Goal: Communication & Community: Answer question/provide support

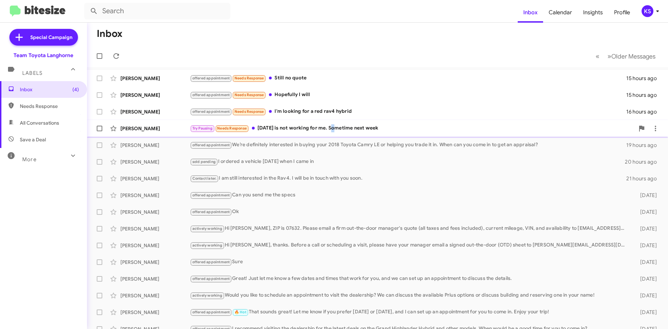
click at [333, 128] on div "Try Pausing Needs Response [DATE] is not working for me. Sometime next week" at bounding box center [412, 128] width 445 height 8
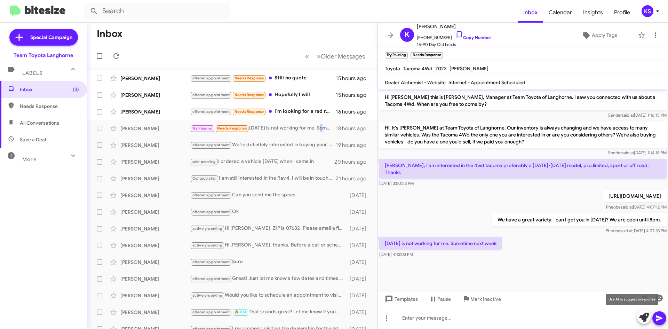
click at [645, 321] on icon at bounding box center [644, 317] width 10 height 10
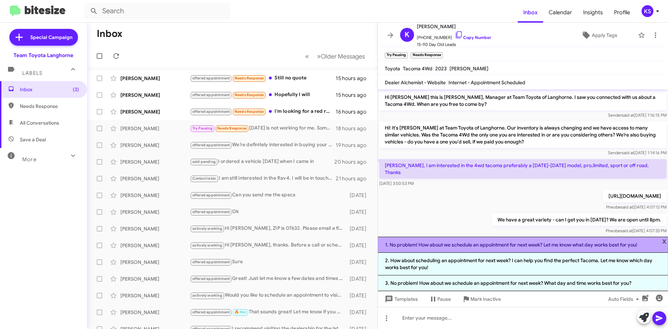
click at [567, 246] on li "1. No problem! How about we schedule an appointment for next week? Let me know …" at bounding box center [523, 245] width 290 height 16
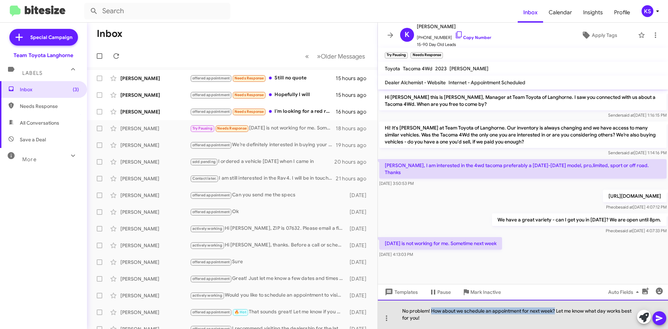
drag, startPoint x: 556, startPoint y: 310, endPoint x: 431, endPoint y: 312, distance: 125.3
click at [431, 312] on div "No problem! How about we schedule an appointment for next week? Let me know wha…" at bounding box center [523, 314] width 290 height 29
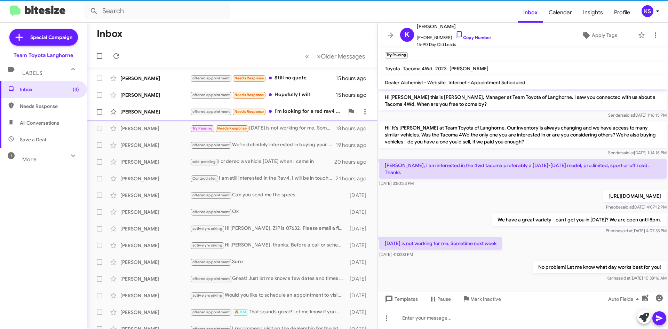
click at [311, 109] on div "offered appointment Needs Response I'm looking for a red rav4 hybrid" at bounding box center [267, 112] width 154 height 8
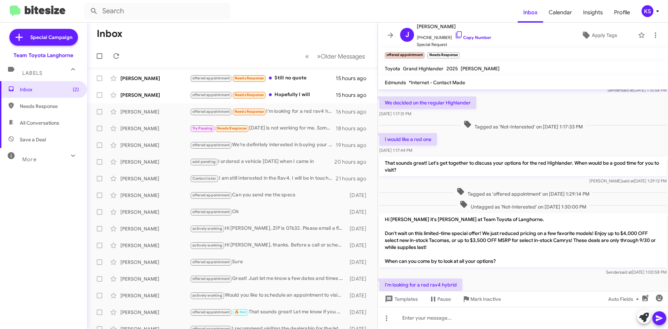
scroll to position [50, 0]
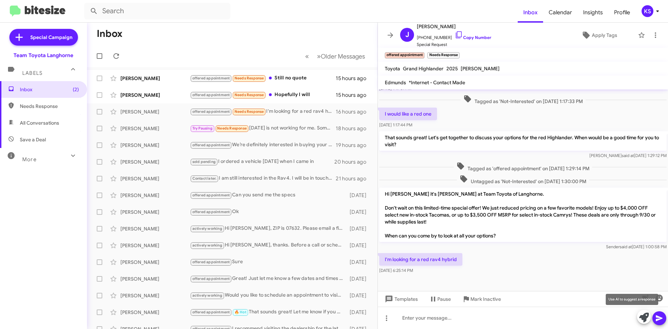
click at [645, 319] on icon at bounding box center [644, 317] width 10 height 10
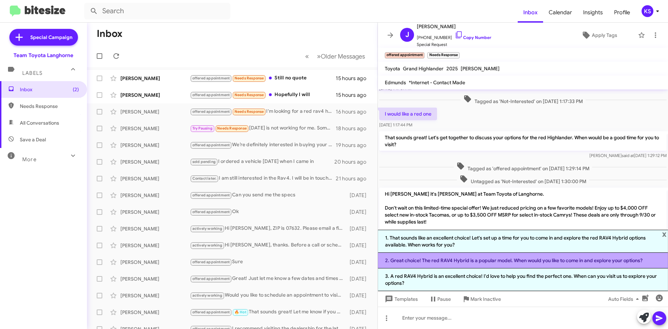
click at [476, 260] on li "2. Great choice! The red RAV4 Hybrid is a popular model. When would you like to…" at bounding box center [523, 261] width 290 height 16
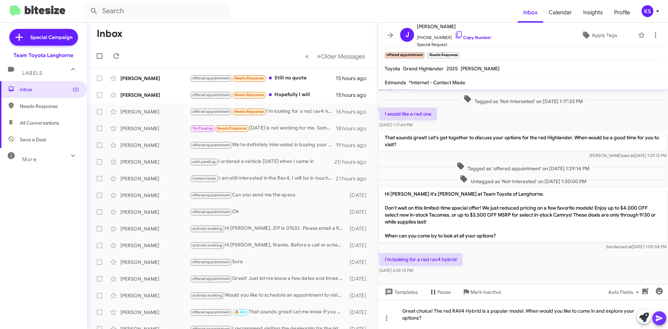
click at [659, 320] on icon at bounding box center [659, 318] width 8 height 8
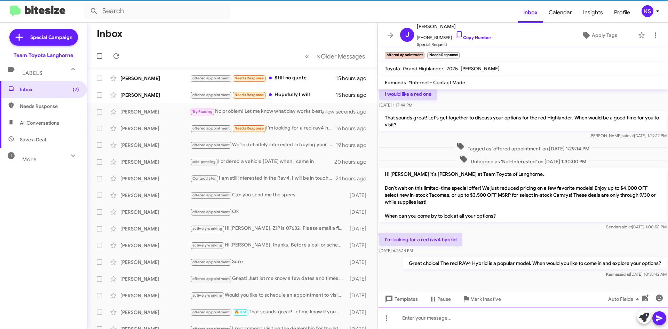
scroll to position [76, 0]
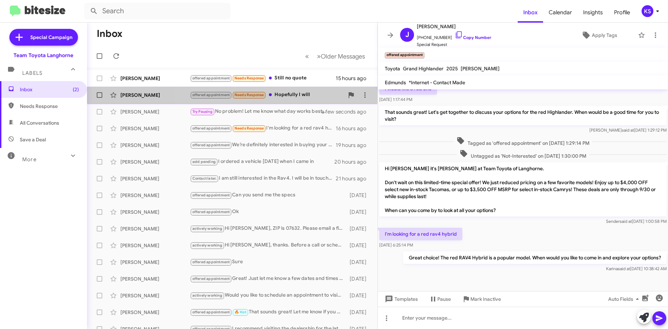
click at [286, 95] on div "offered appointment Needs Response Hopefully I will" at bounding box center [267, 95] width 154 height 8
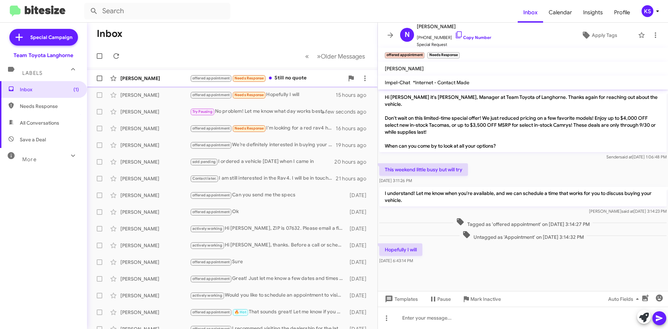
click at [287, 77] on div "offered appointment Needs Response Still no quote" at bounding box center [267, 78] width 154 height 8
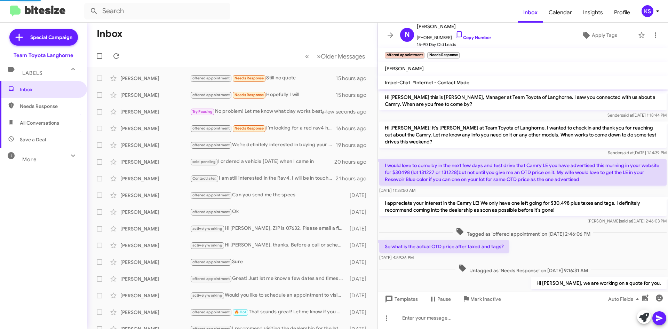
scroll to position [178, 0]
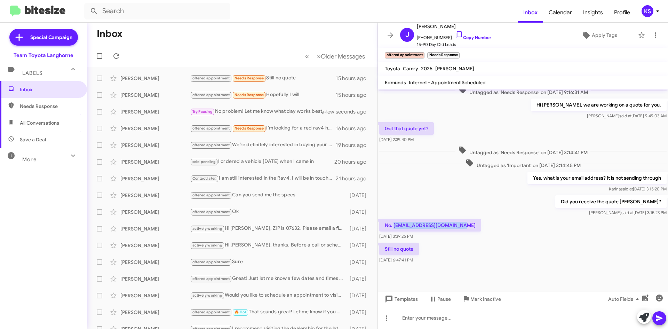
drag, startPoint x: 395, startPoint y: 224, endPoint x: 464, endPoint y: 224, distance: 68.9
click at [464, 224] on p "No. [EMAIL_ADDRESS][DOMAIN_NAME]" at bounding box center [430, 225] width 102 height 13
copy p "[EMAIL_ADDRESS][DOMAIN_NAME]"
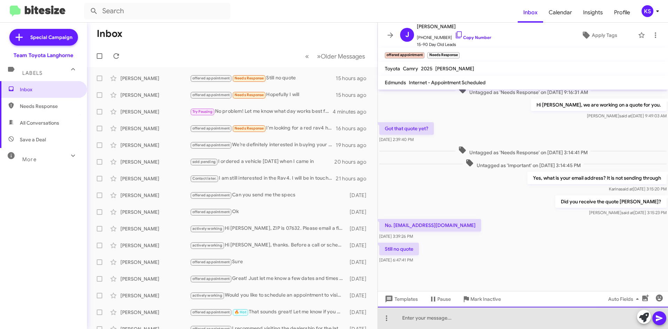
click at [456, 319] on div at bounding box center [523, 318] width 290 height 22
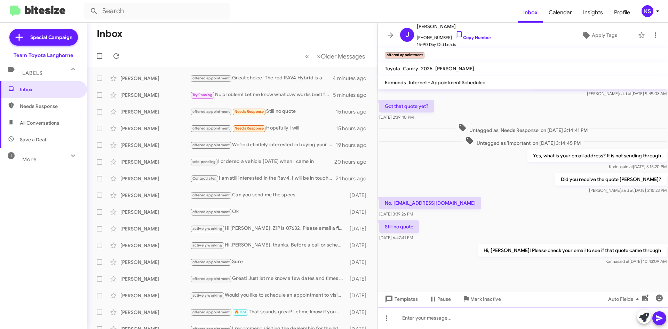
scroll to position [204, 0]
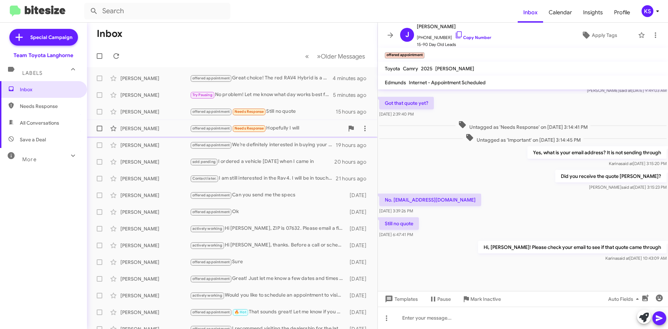
click at [289, 124] on div "offered appointment Needs Response Hopefully I will" at bounding box center [267, 128] width 154 height 8
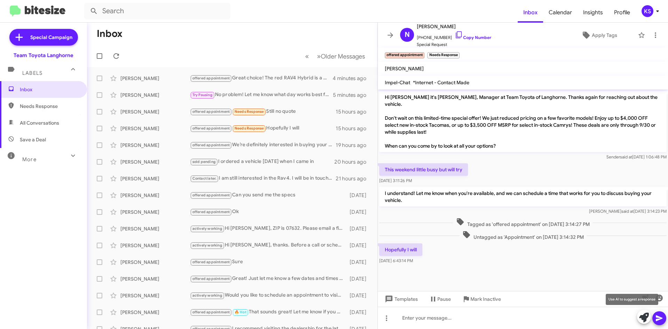
click at [646, 320] on icon at bounding box center [644, 317] width 10 height 10
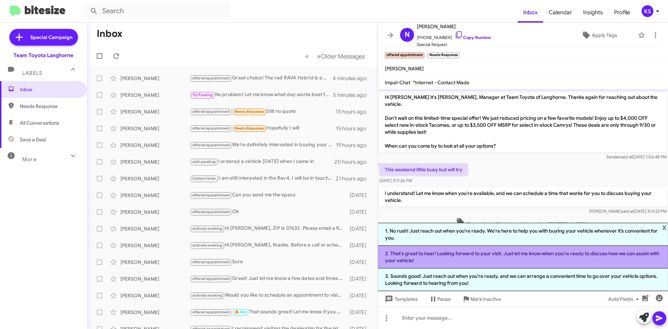
click at [473, 256] on li "2. That's great to hear! Looking forward to your visit. Just let me know when y…" at bounding box center [523, 257] width 290 height 23
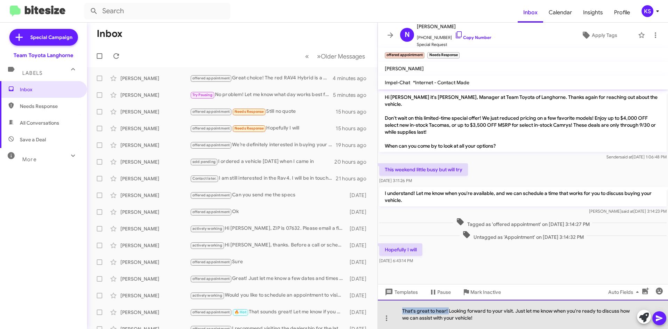
drag, startPoint x: 448, startPoint y: 310, endPoint x: 375, endPoint y: 310, distance: 73.1
click at [375, 310] on div "Inbox « Previous » Next Older Messages [PERSON_NAME] offered appointment Great …" at bounding box center [377, 176] width 581 height 306
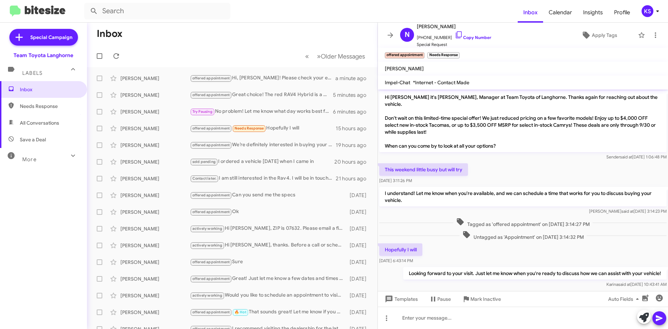
click at [54, 126] on span "All Conversations" at bounding box center [39, 122] width 39 height 7
type input "in:all-conversations"
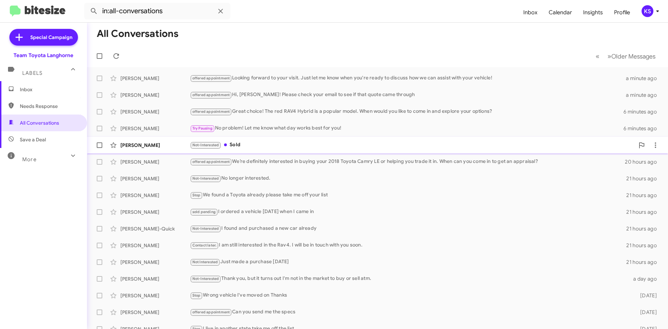
click at [240, 149] on div "Not-Interested Sold" at bounding box center [412, 145] width 445 height 8
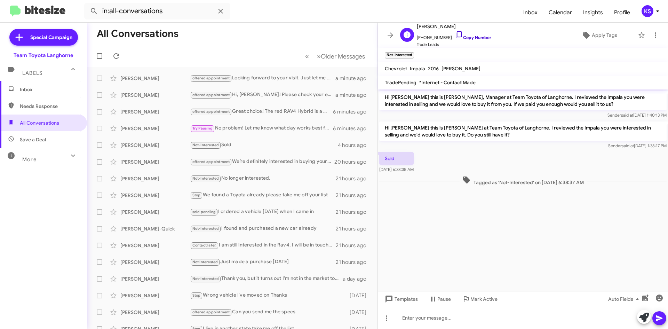
click at [455, 38] on icon at bounding box center [459, 35] width 8 height 8
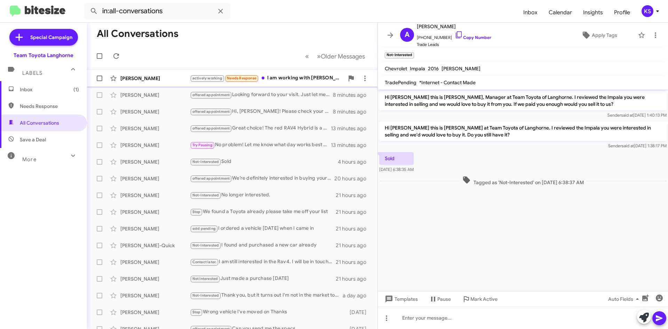
click at [318, 82] on div "actively working Needs Response I am working with [PERSON_NAME]." at bounding box center [267, 78] width 154 height 8
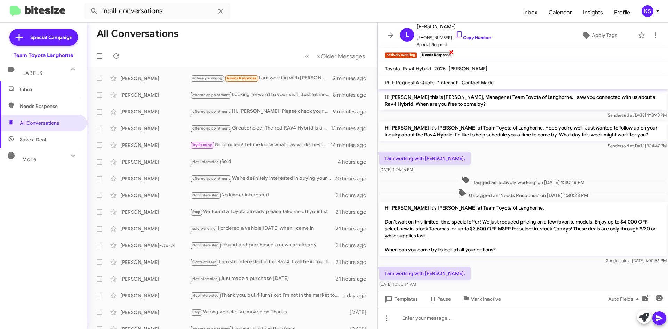
click at [451, 50] on span "×" at bounding box center [452, 52] width 6 height 8
click at [241, 315] on div "Stop Wrong vehicle I've moved on Thanks" at bounding box center [267, 312] width 154 height 8
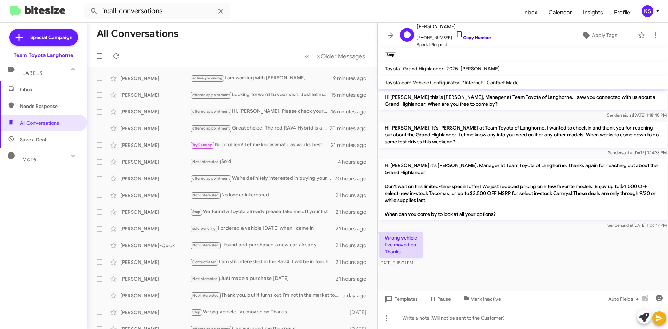
click at [474, 35] on link "Copy Number" at bounding box center [473, 37] width 37 height 5
click at [463, 37] on link "Copy Number" at bounding box center [473, 37] width 37 height 5
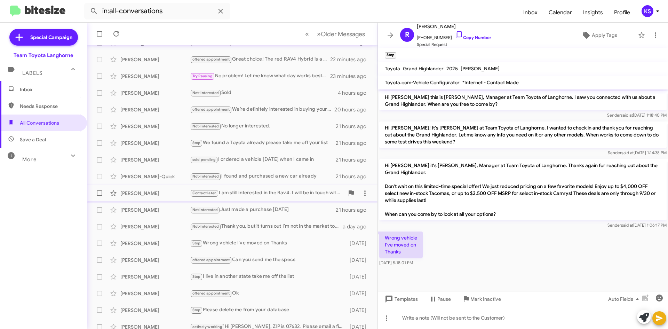
scroll to position [70, 0]
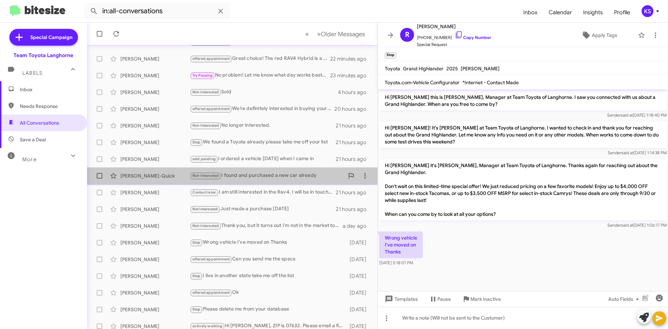
click at [270, 179] on div "Not-Interested I found and purchased a new car already" at bounding box center [267, 176] width 154 height 8
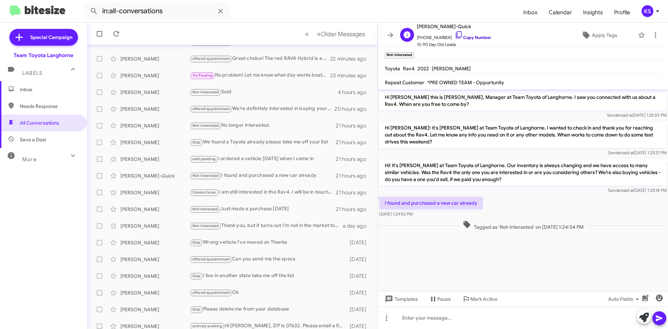
click at [462, 38] on link "Copy Number" at bounding box center [473, 37] width 37 height 5
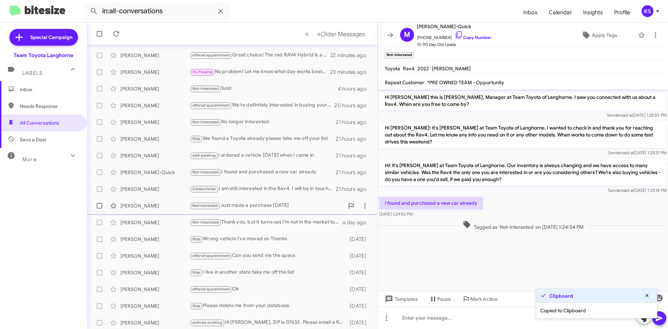
scroll to position [75, 0]
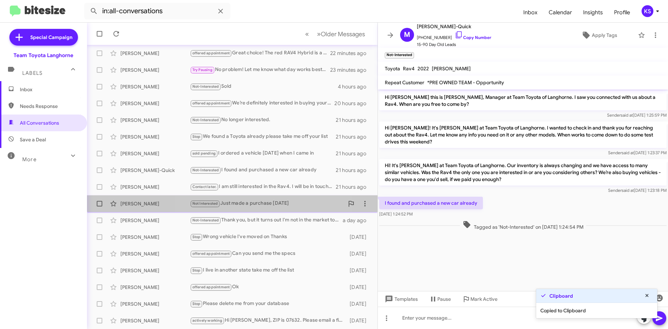
click at [241, 201] on div "Not Interested Just made a purchase [DATE]" at bounding box center [267, 203] width 154 height 8
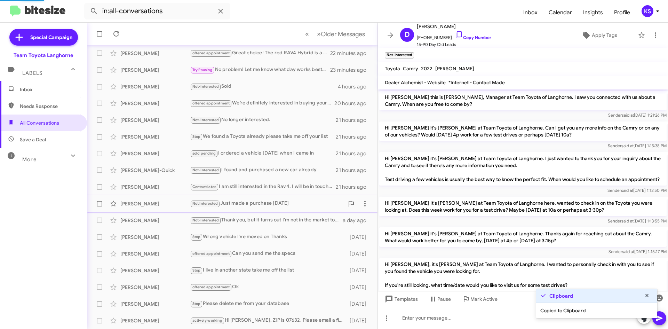
scroll to position [338, 0]
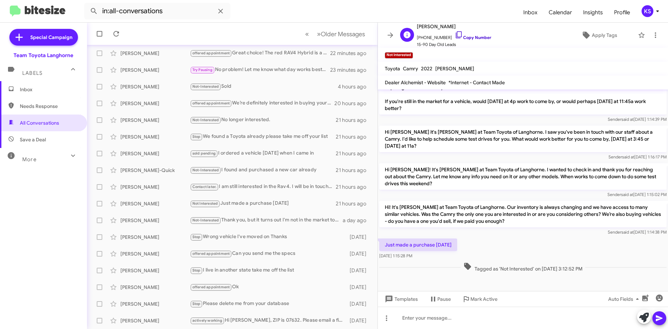
click at [459, 35] on link "Copy Number" at bounding box center [473, 37] width 37 height 5
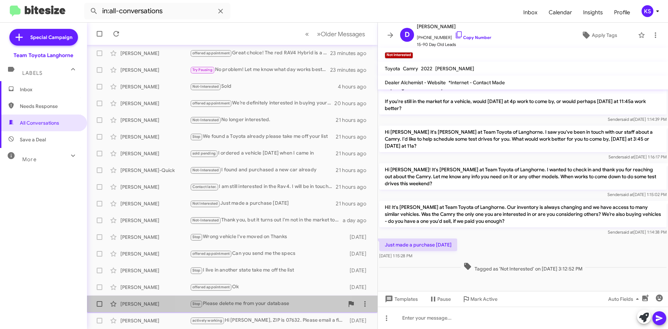
click at [257, 303] on div "Stop Please delete me from your database" at bounding box center [267, 304] width 154 height 8
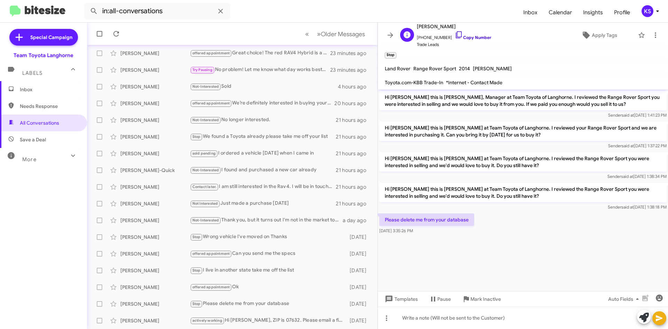
click at [456, 37] on link "Copy Number" at bounding box center [473, 37] width 37 height 5
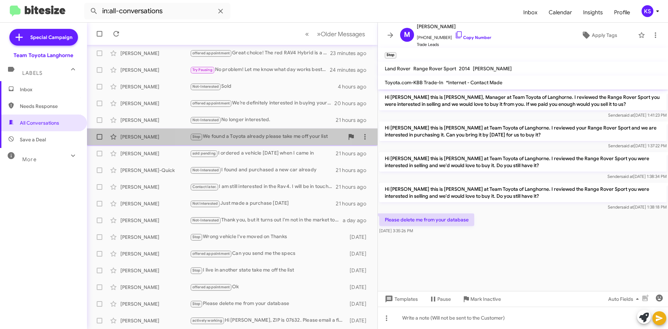
click at [245, 138] on div "Stop We found a Toyota already please take me off your list" at bounding box center [267, 137] width 154 height 8
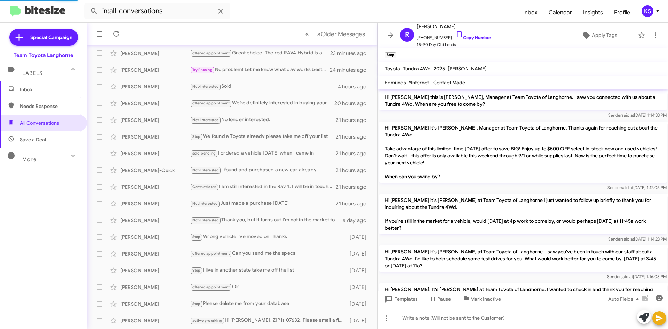
scroll to position [176, 0]
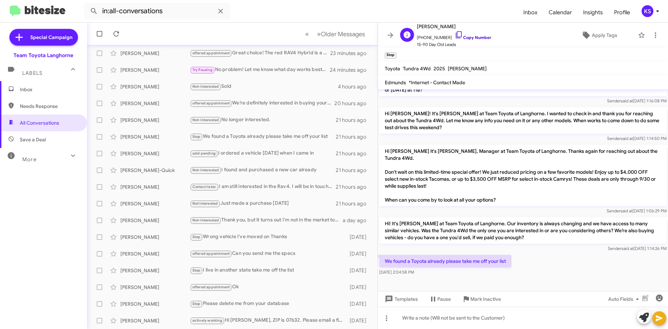
click at [455, 35] on icon at bounding box center [459, 35] width 8 height 8
click at [282, 273] on div "Stop I live in another state take me off the list" at bounding box center [267, 270] width 154 height 8
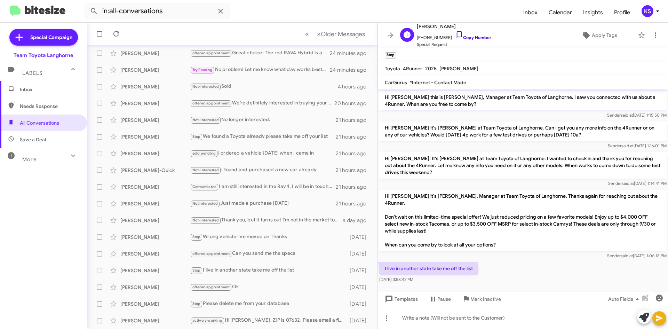
click at [463, 40] on link "Copy Number" at bounding box center [473, 37] width 37 height 5
drag, startPoint x: 474, startPoint y: 260, endPoint x: 391, endPoint y: 259, distance: 83.2
click at [382, 262] on p "I live in another state take me off the list" at bounding box center [428, 268] width 99 height 13
copy p "I live in another state take me off the list"
click at [288, 222] on div "Not-Interested Thank you, but it turns out I'm not in the market to buy or sell…" at bounding box center [267, 220] width 154 height 8
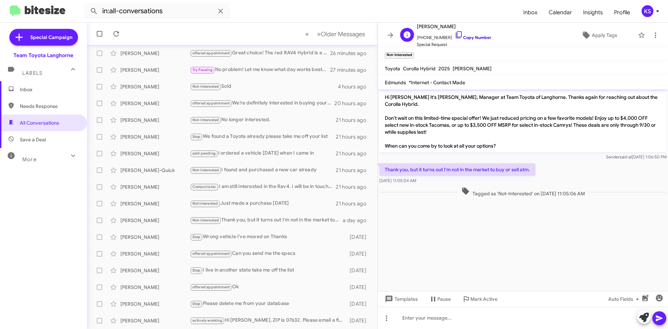
click at [455, 33] on icon at bounding box center [459, 35] width 8 height 8
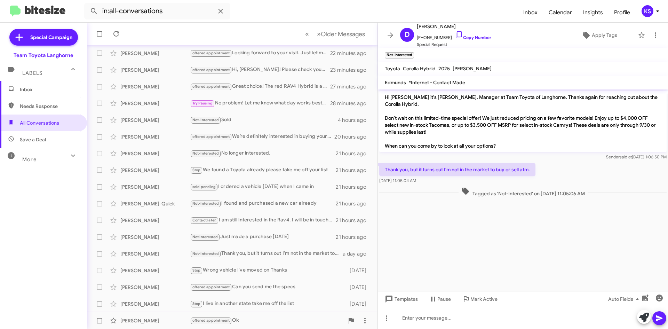
scroll to position [75, 0]
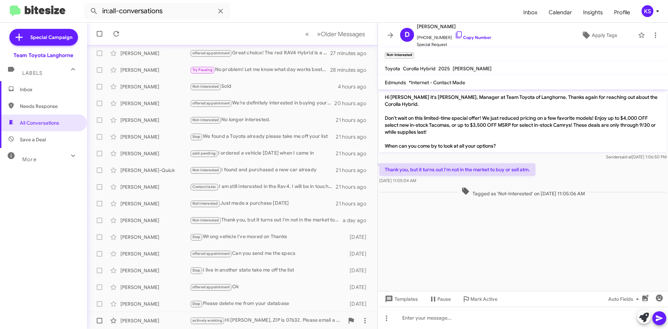
click at [269, 321] on div "actively working Hi [PERSON_NAME], ZIP is 07632. Please email a firm out-the-do…" at bounding box center [267, 320] width 154 height 8
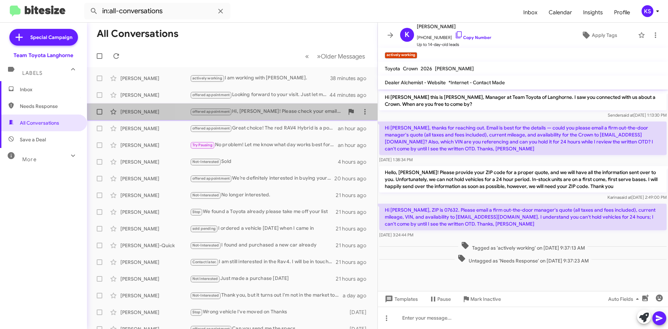
click at [262, 108] on div "offered appointment Hi, [PERSON_NAME]! Please check your email to see if that q…" at bounding box center [267, 112] width 154 height 8
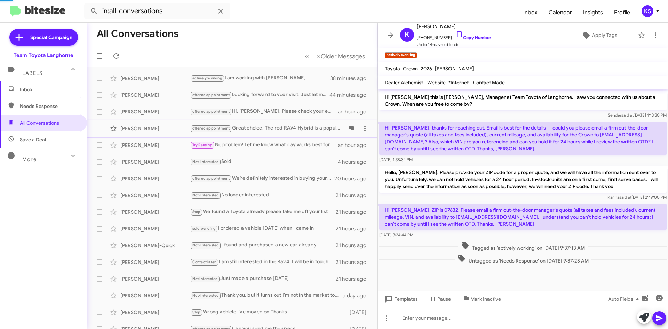
scroll to position [204, 0]
